Goal: Transaction & Acquisition: Purchase product/service

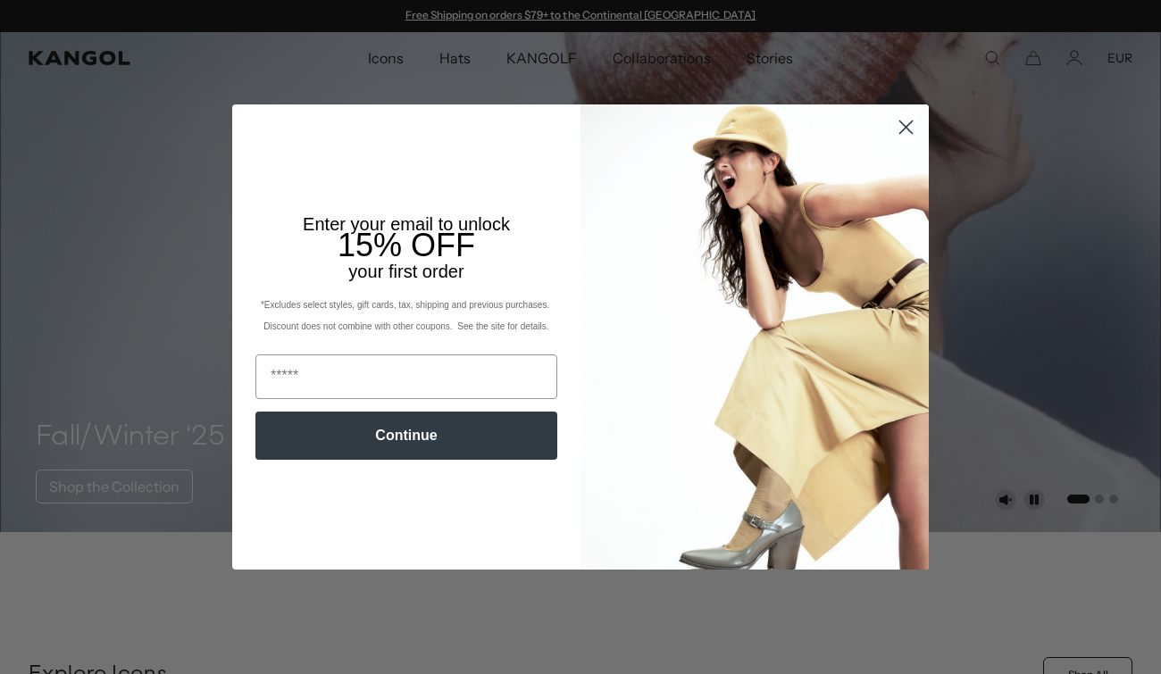
scroll to position [0, 368]
click at [916, 125] on circle "Close dialog" at bounding box center [905, 127] width 29 height 29
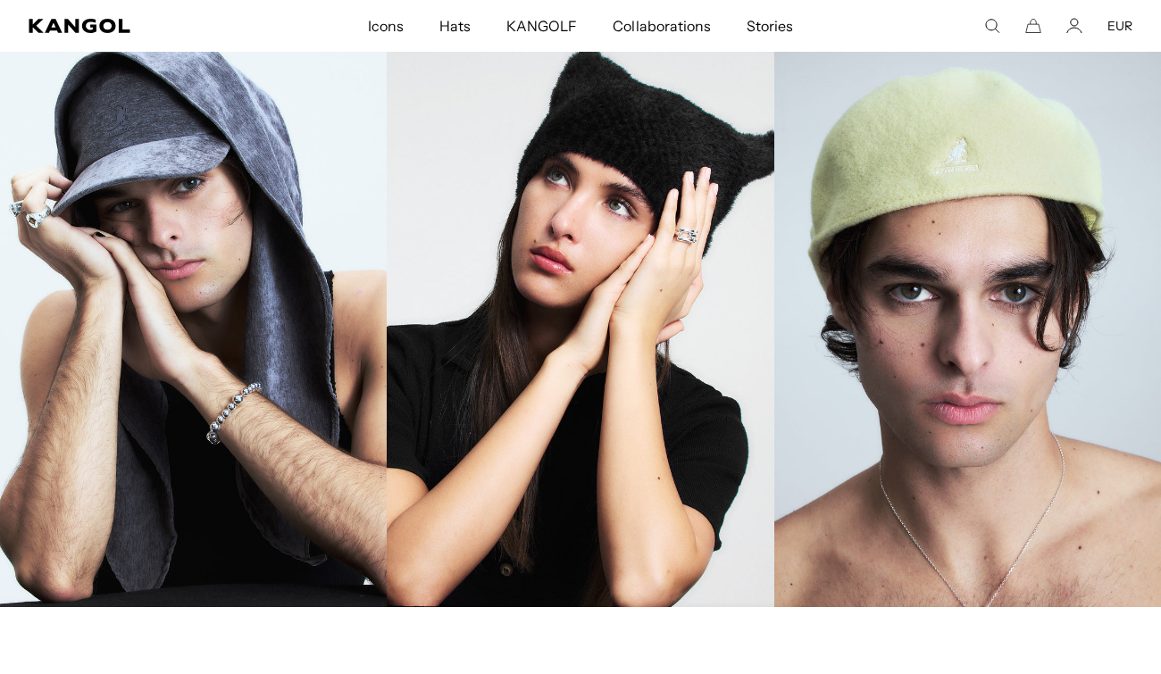
scroll to position [1864, 0]
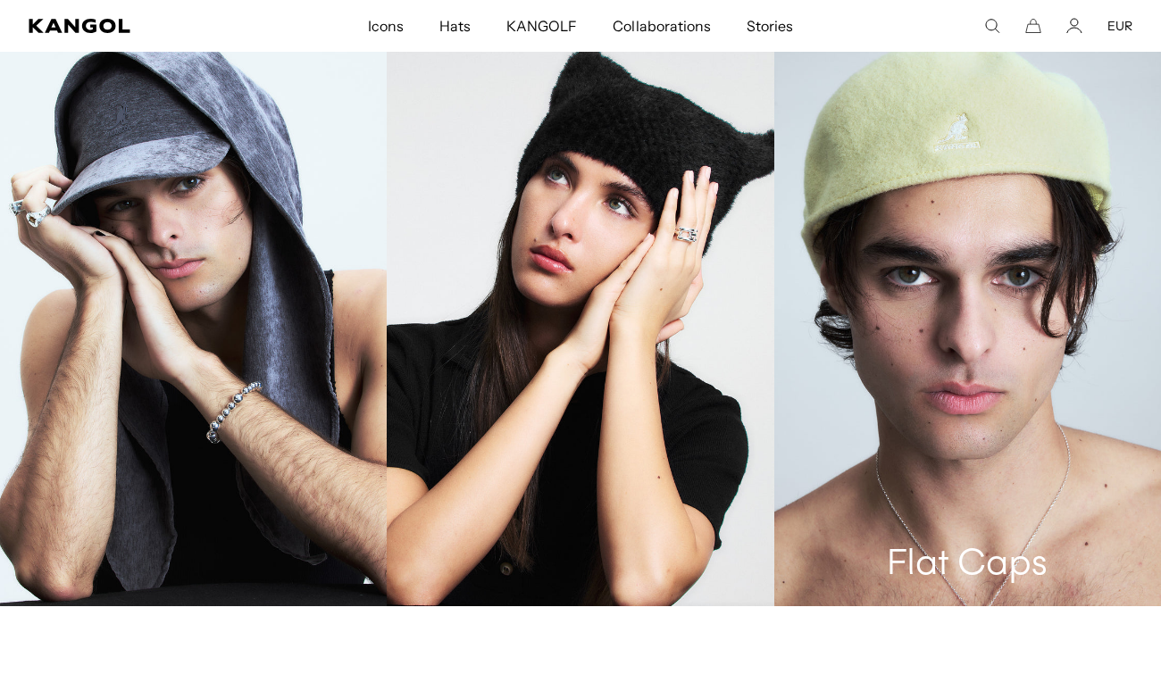
click at [916, 402] on link "Flat Caps" at bounding box center [967, 316] width 387 height 581
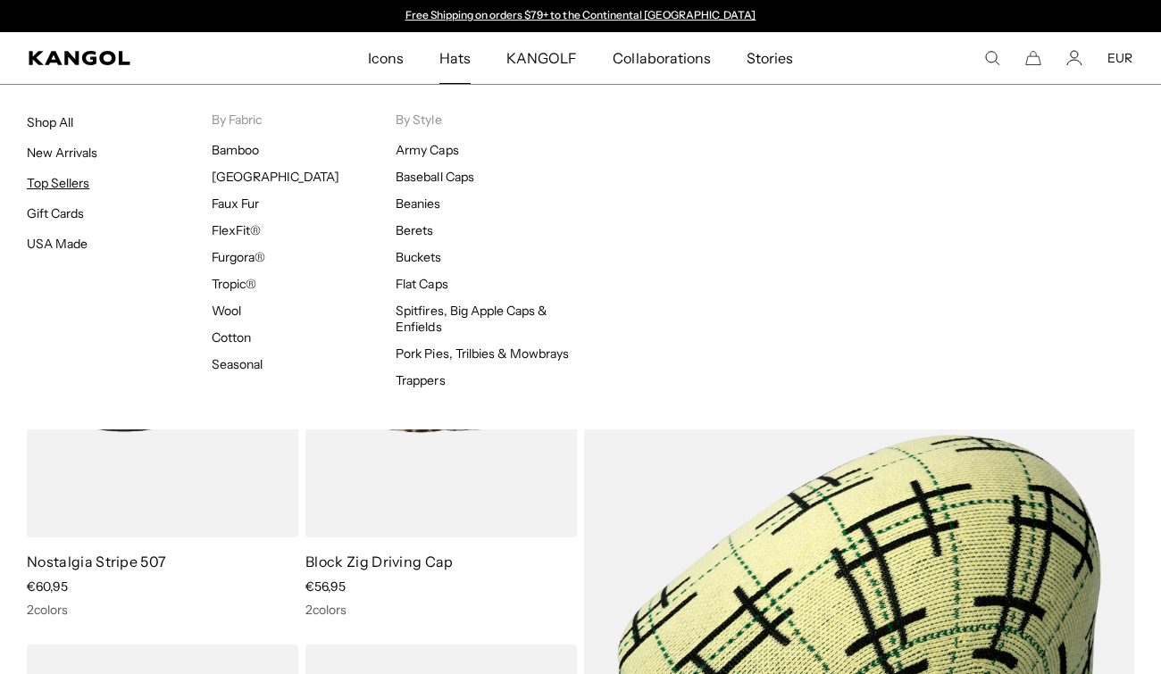
click at [71, 185] on link "Top Sellers" at bounding box center [58, 183] width 63 height 16
